Goal: Information Seeking & Learning: Learn about a topic

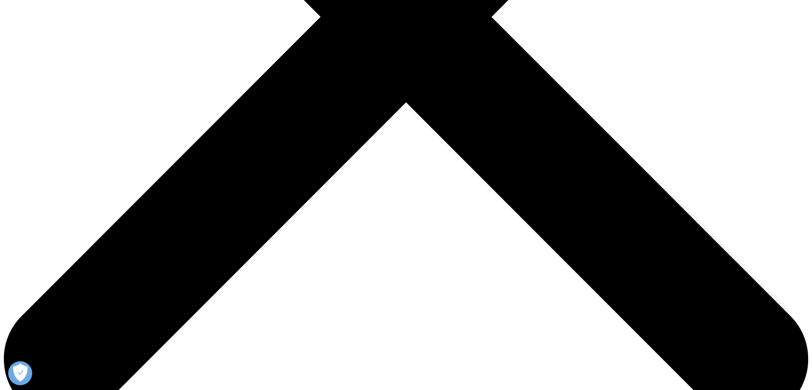
scroll to position [373, 0]
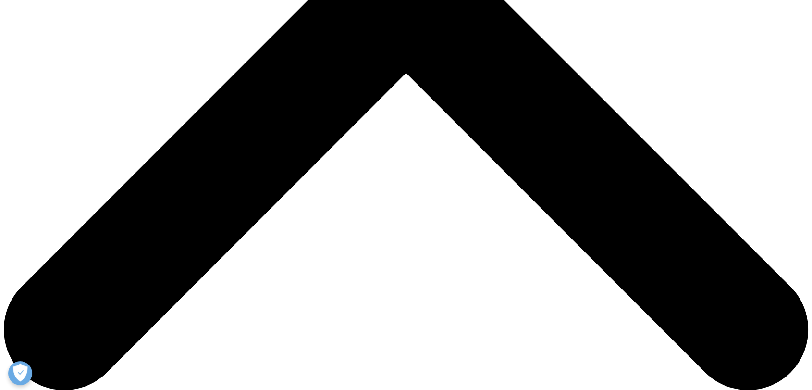
scroll to position [481, 0]
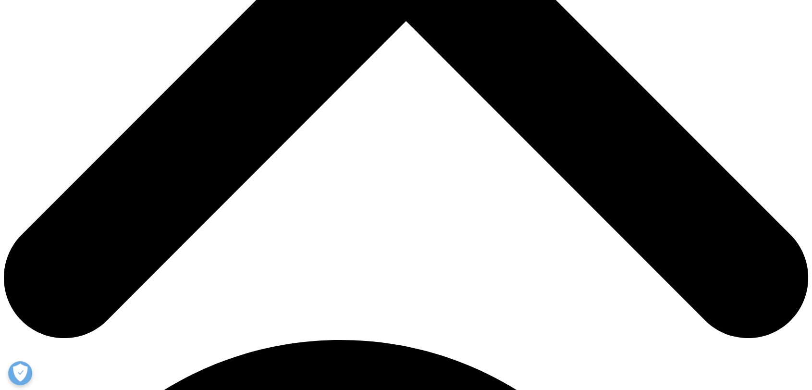
drag, startPoint x: 288, startPoint y: 205, endPoint x: 596, endPoint y: 209, distance: 308.1
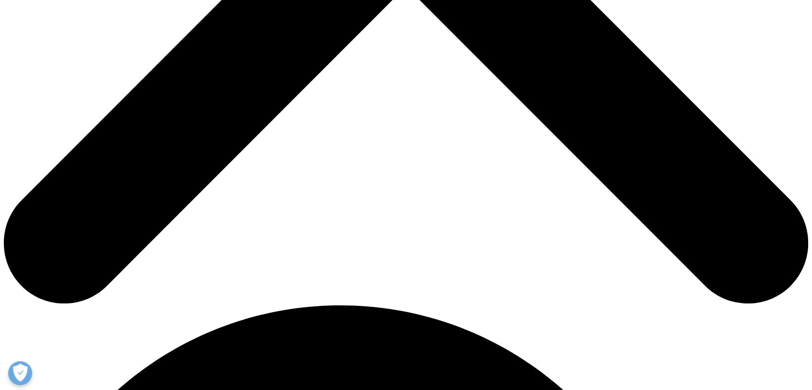
scroll to position [534, 0]
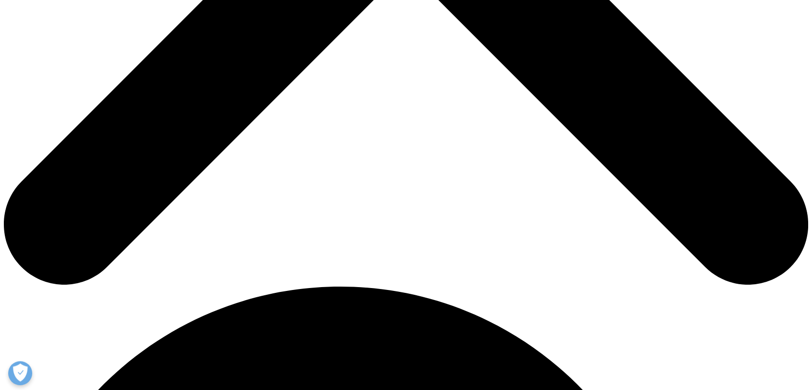
drag, startPoint x: 450, startPoint y: 171, endPoint x: 318, endPoint y: 179, distance: 132.4
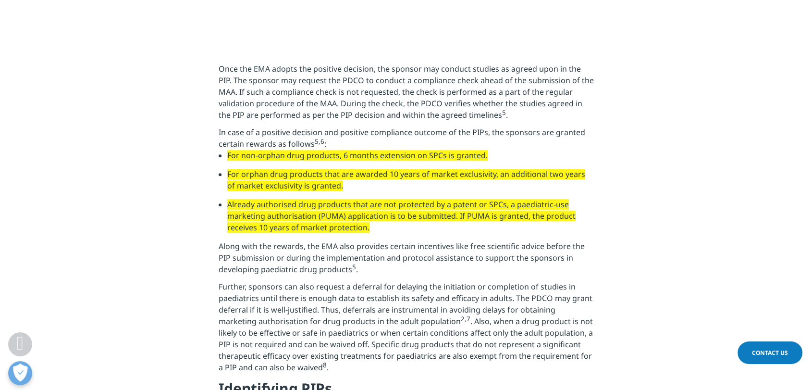
scroll to position [801, 0]
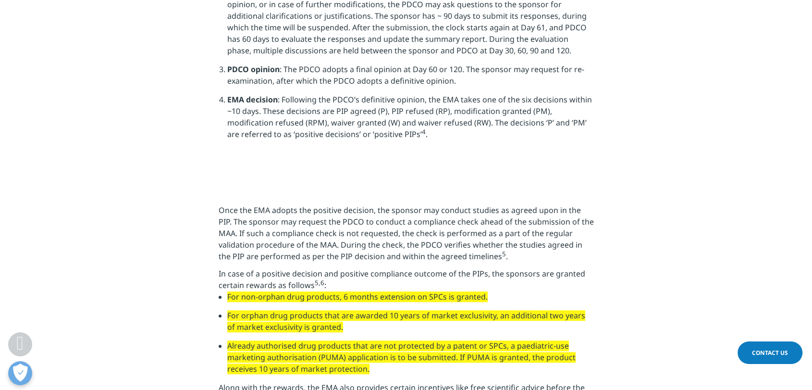
click at [214, 178] on img at bounding box center [214, 178] width 0 height 0
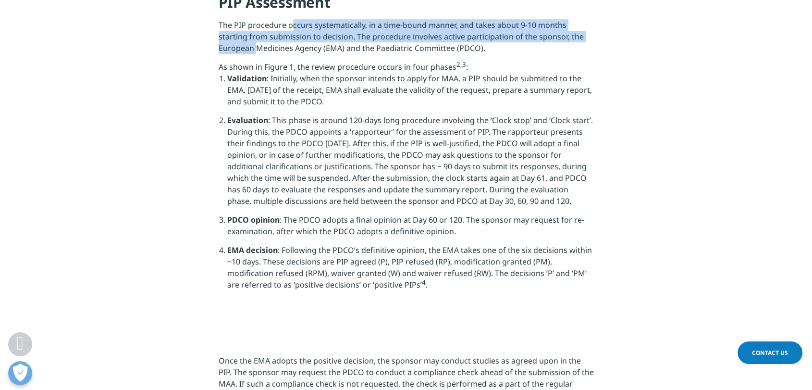
scroll to position [641, 0]
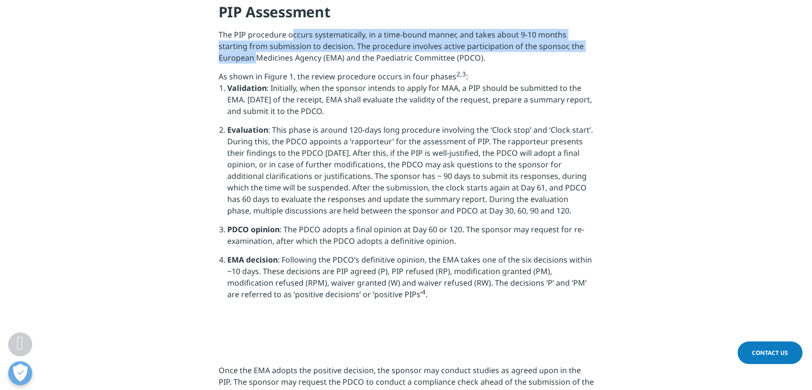
drag, startPoint x: 229, startPoint y: 98, endPoint x: 570, endPoint y: 118, distance: 342.3
click at [570, 118] on li "Validation : Initially, when the sponsor intends to apply for MAA, a PIP should…" at bounding box center [410, 103] width 367 height 42
click at [187, 132] on section "Introduction Paediatric medicines are known to be associated with various compl…" at bounding box center [406, 48] width 812 height 567
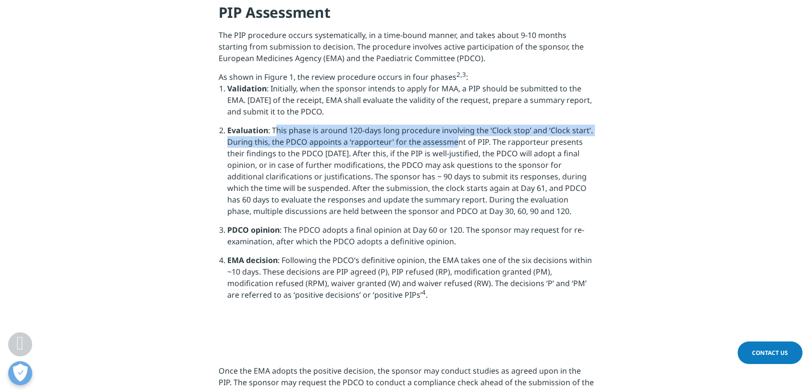
drag, startPoint x: 274, startPoint y: 138, endPoint x: 432, endPoint y: 151, distance: 158.2
click at [446, 148] on li "Evaluation : This phase is around 120-days long procedure involving the ‘Clock …" at bounding box center [410, 173] width 367 height 99
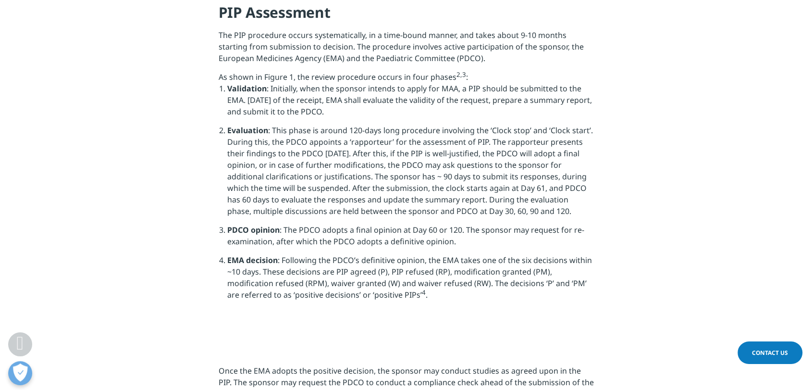
click at [371, 168] on li "Evaluation : This phase is around 120-days long procedure involving the ‘Clock …" at bounding box center [410, 173] width 367 height 99
drag, startPoint x: 487, startPoint y: 148, endPoint x: 546, endPoint y: 213, distance: 87.8
click at [546, 213] on li "Evaluation : This phase is around 120-days long procedure involving the ‘Clock …" at bounding box center [410, 173] width 367 height 99
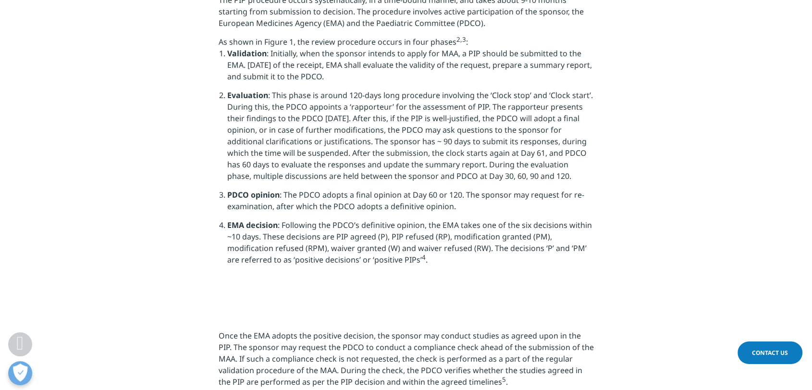
scroll to position [694, 0]
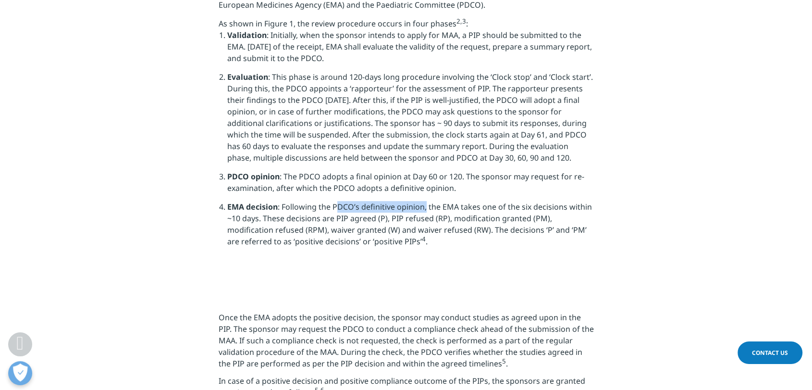
drag, startPoint x: 338, startPoint y: 217, endPoint x: 425, endPoint y: 213, distance: 87.6
click at [425, 213] on li "EMA decision : Following the PDCO’s definitive opinion, the EMA takes one of th…" at bounding box center [410, 227] width 367 height 53
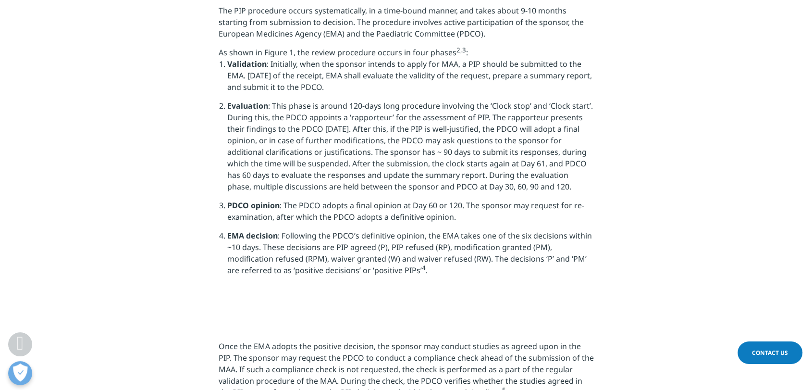
scroll to position [641, 0]
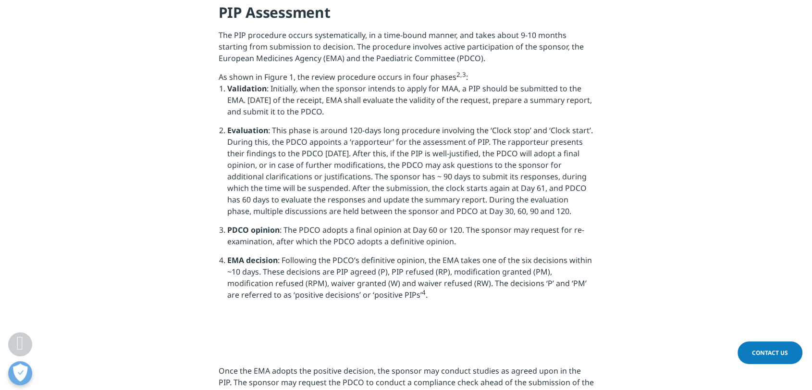
click at [376, 147] on li "Evaluation : This phase is around 120-days long procedure involving the ‘Clock …" at bounding box center [410, 173] width 367 height 99
copy li "rapporteur"
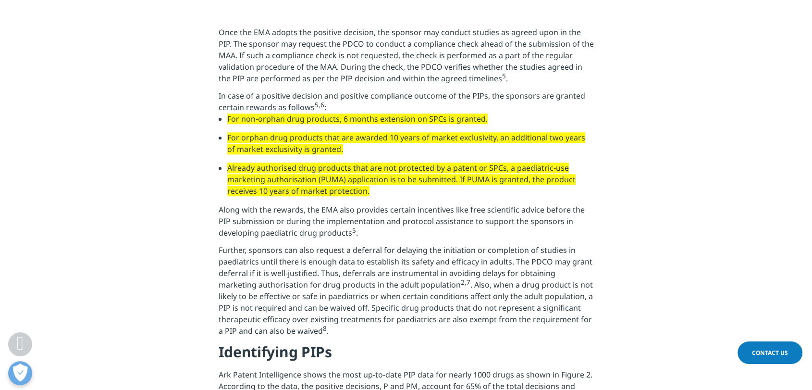
scroll to position [1121, 0]
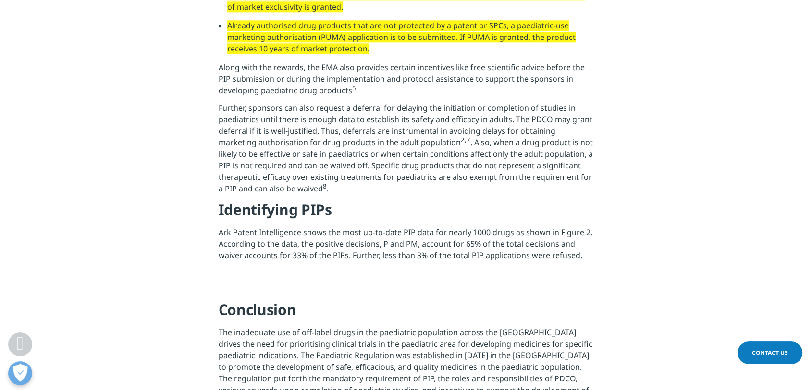
drag, startPoint x: 218, startPoint y: 56, endPoint x: 594, endPoint y: 84, distance: 377.3
click at [594, 84] on section "Once the EMA adopts the positive decision, the sponsor may conduct studies as a…" at bounding box center [406, 75] width 812 height 431
drag, startPoint x: 143, startPoint y: 107, endPoint x: 208, endPoint y: 98, distance: 65.5
click at [148, 105] on section "Once the EMA adopts the positive decision, the sponsor may conduct studies as a…" at bounding box center [406, 75] width 812 height 431
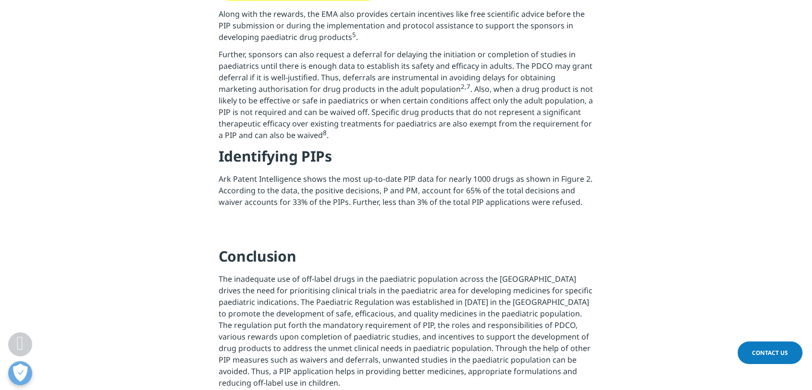
drag, startPoint x: 214, startPoint y: 65, endPoint x: 583, endPoint y: 78, distance: 369.3
click at [583, 78] on section "Once the EMA adopts the positive decision, the sponsor may conduct studies as a…" at bounding box center [406, 22] width 812 height 431
click at [181, 100] on section "Once the EMA adopts the positive decision, the sponsor may conduct studies as a…" at bounding box center [406, 22] width 812 height 431
click at [145, 112] on section "Once the EMA adopts the positive decision, the sponsor may conduct studies as a…" at bounding box center [406, 22] width 812 height 431
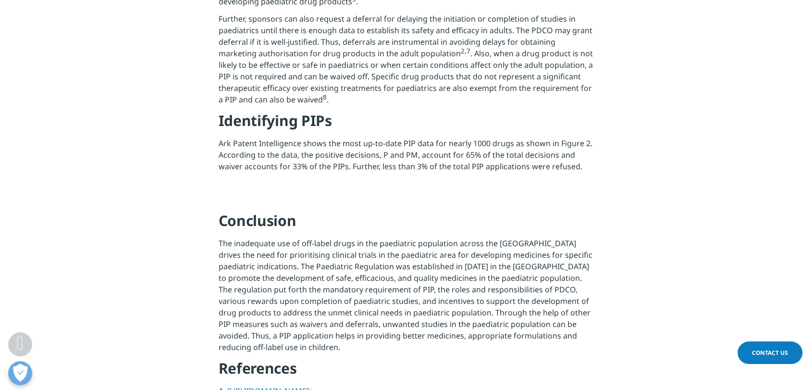
scroll to position [1228, 0]
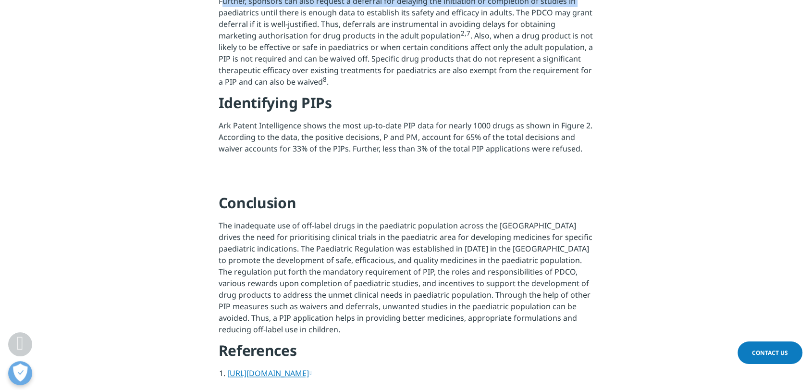
drag, startPoint x: 216, startPoint y: 169, endPoint x: 577, endPoint y: 172, distance: 361.0
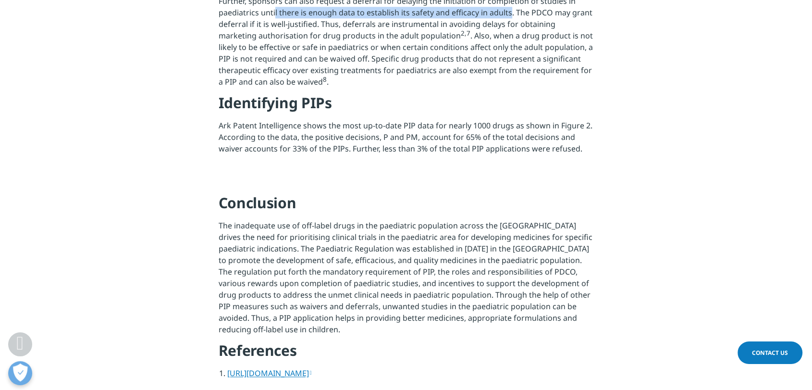
drag, startPoint x: 273, startPoint y: 189, endPoint x: 507, endPoint y: 181, distance: 234.2
click at [507, 93] on p "Further, sponsors can also request a deferral for delaying the initiation or co…" at bounding box center [406, 44] width 375 height 98
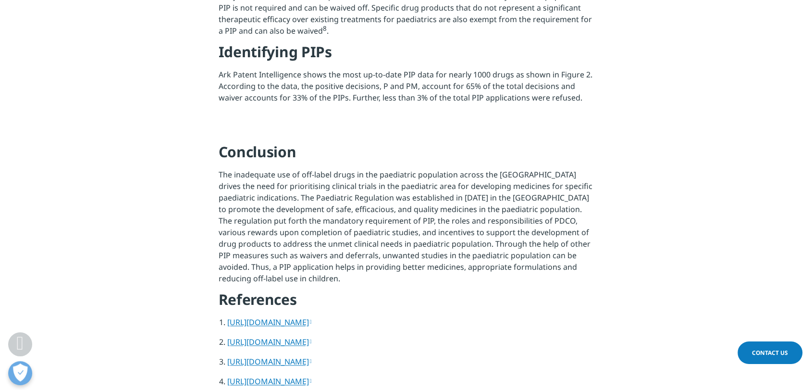
scroll to position [1281, 0]
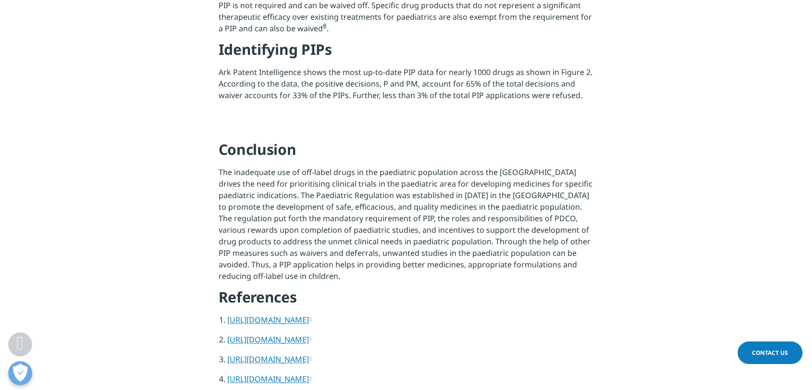
drag, startPoint x: 217, startPoint y: 144, endPoint x: 507, endPoint y: 143, distance: 290.3
drag, startPoint x: 222, startPoint y: 157, endPoint x: 422, endPoint y: 152, distance: 200.0
